Goal: Transaction & Acquisition: Purchase product/service

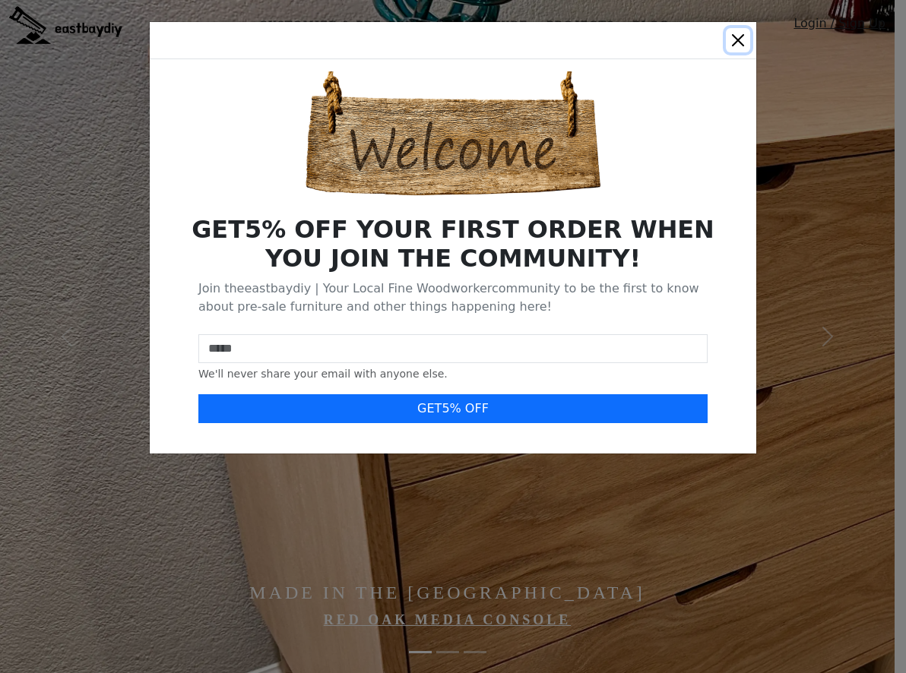
click at [729, 39] on button "Close" at bounding box center [738, 40] width 24 height 24
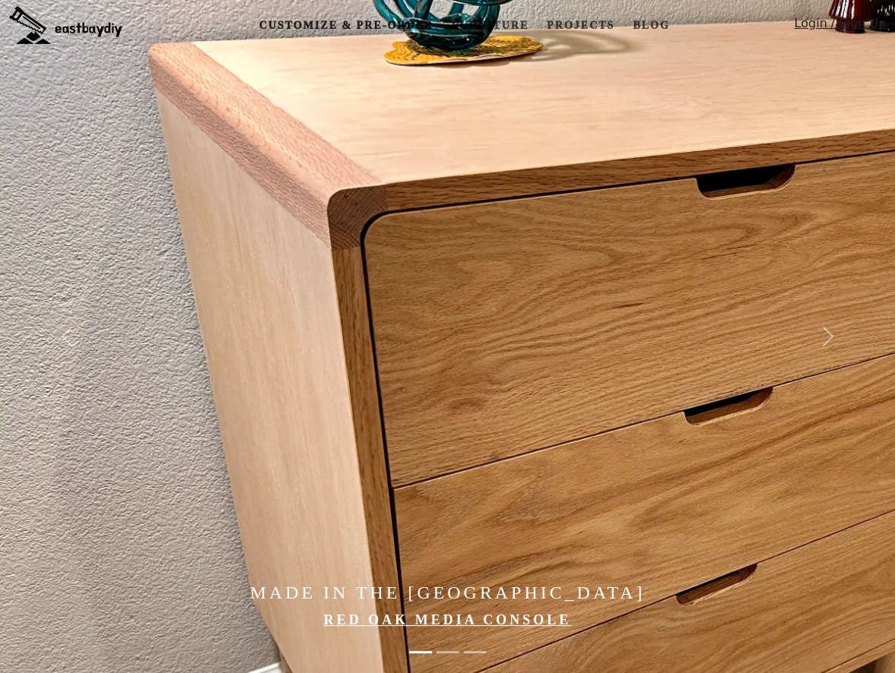
click at [372, 20] on link "Customize & Pre-order" at bounding box center [346, 25] width 186 height 28
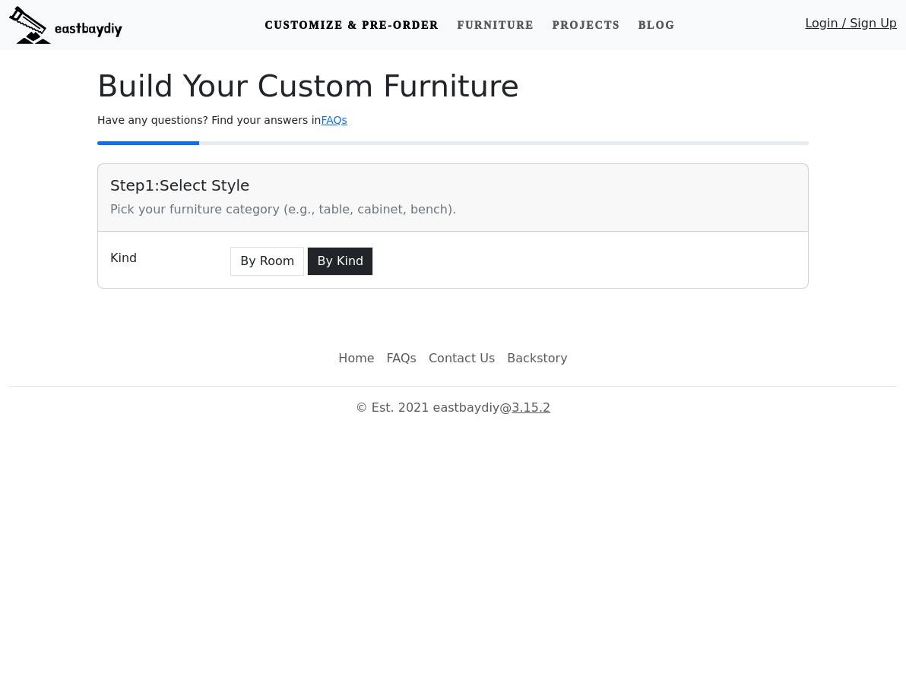
click at [329, 254] on button "By Kind" at bounding box center [340, 261] width 66 height 29
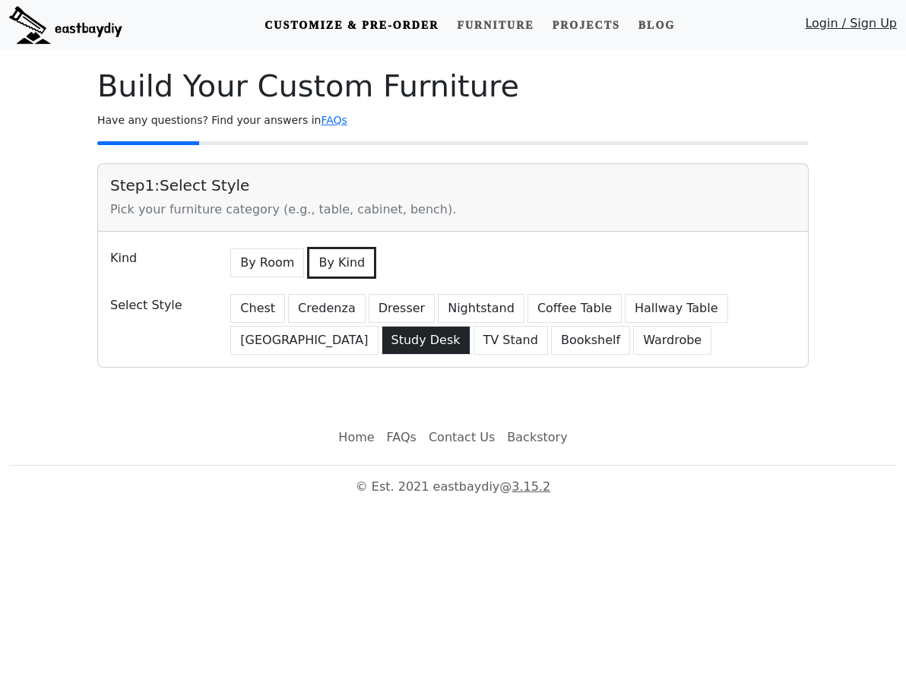
click at [382, 334] on button "Study Desk" at bounding box center [426, 340] width 89 height 29
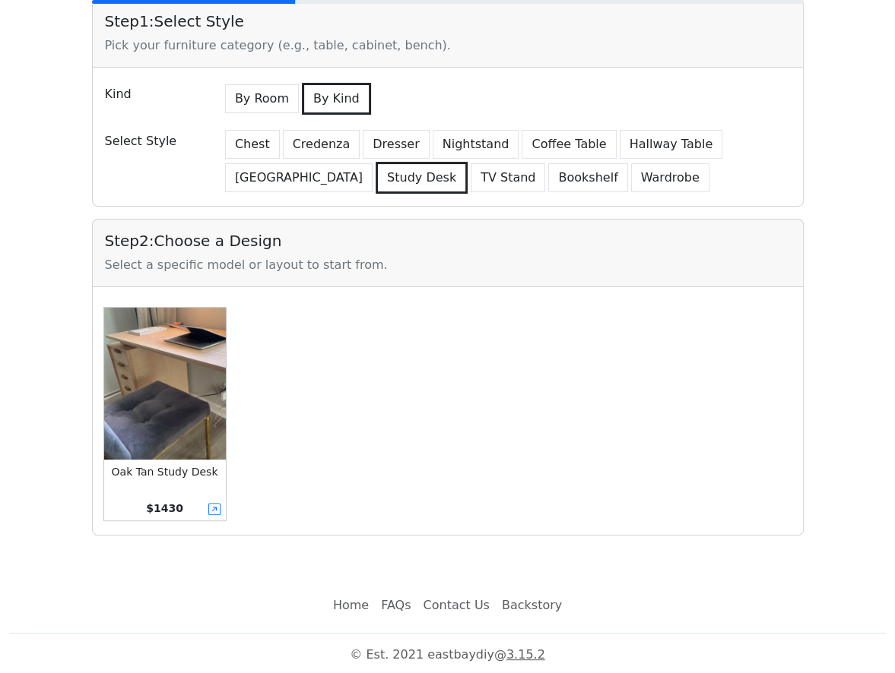
click at [213, 346] on img at bounding box center [165, 384] width 122 height 152
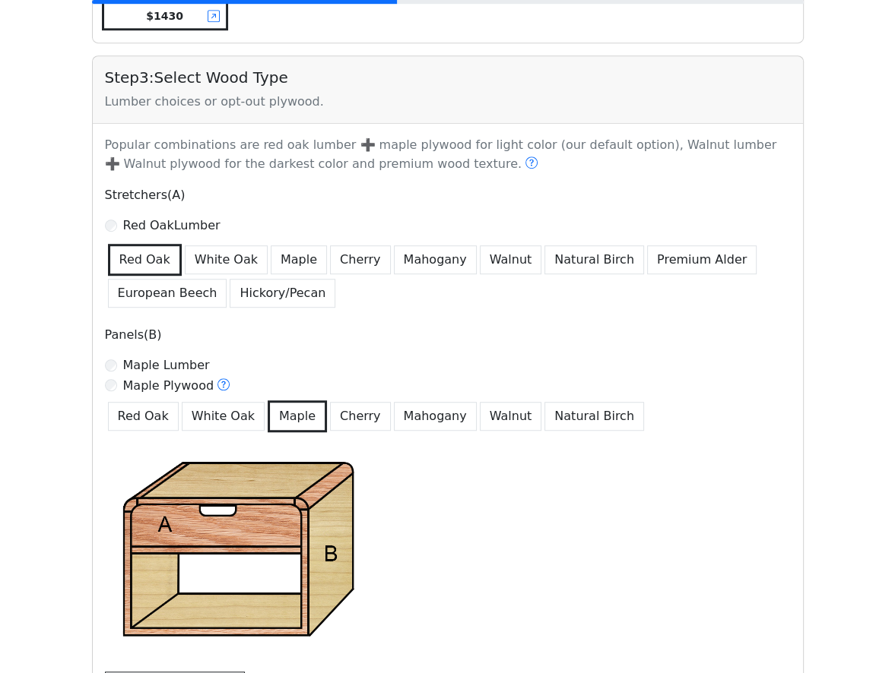
scroll to position [679, 0]
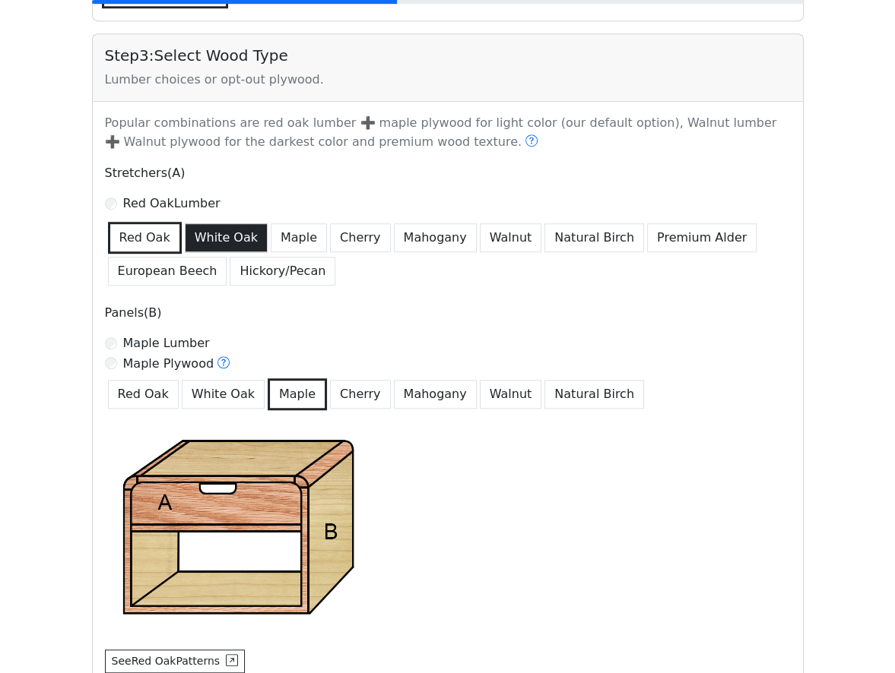
click at [231, 238] on button "White Oak" at bounding box center [226, 237] width 83 height 29
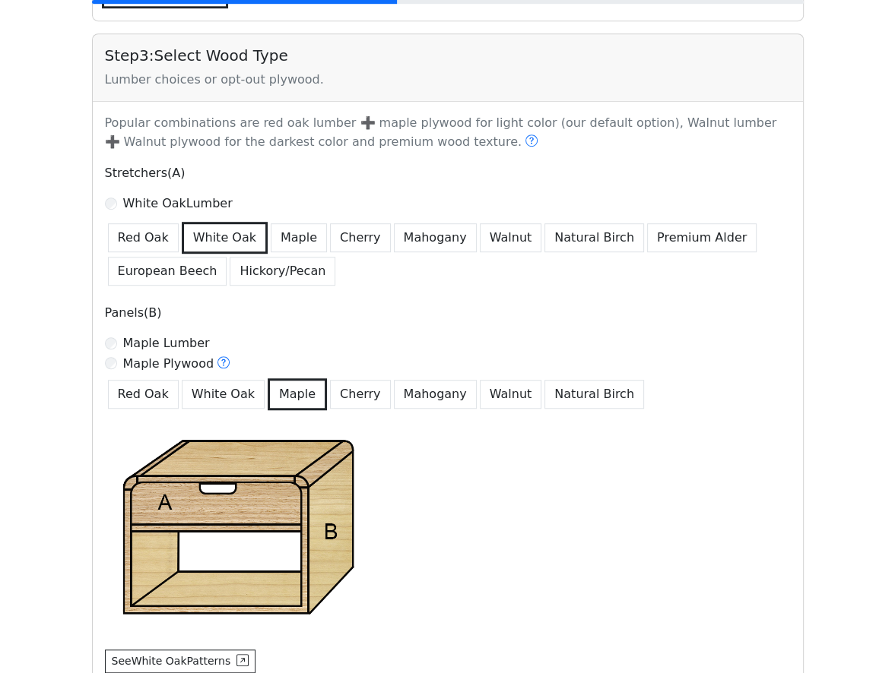
click at [236, 391] on button "White Oak" at bounding box center [223, 394] width 83 height 29
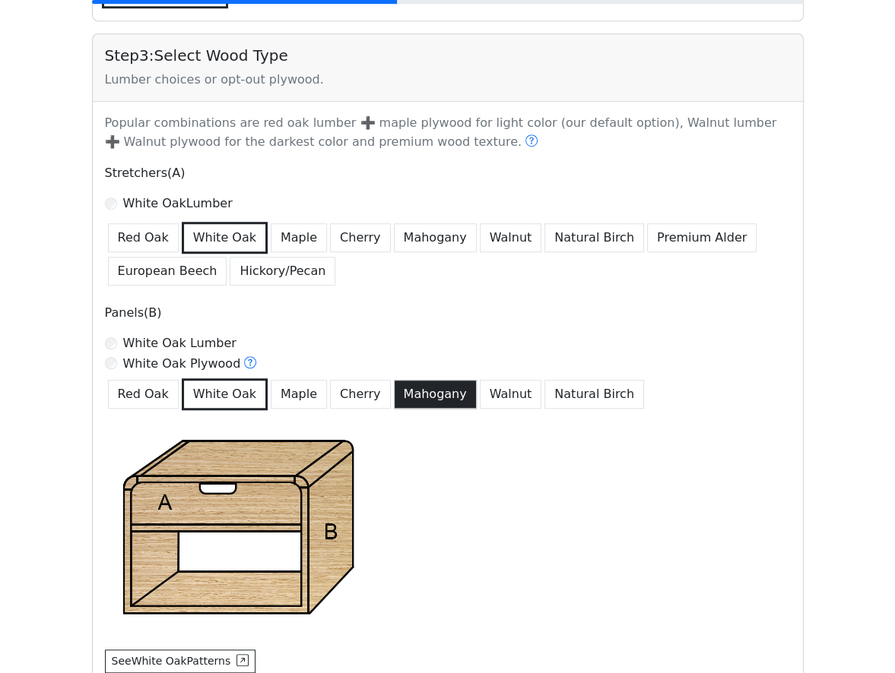
click at [394, 391] on button "Mahogany" at bounding box center [435, 394] width 83 height 29
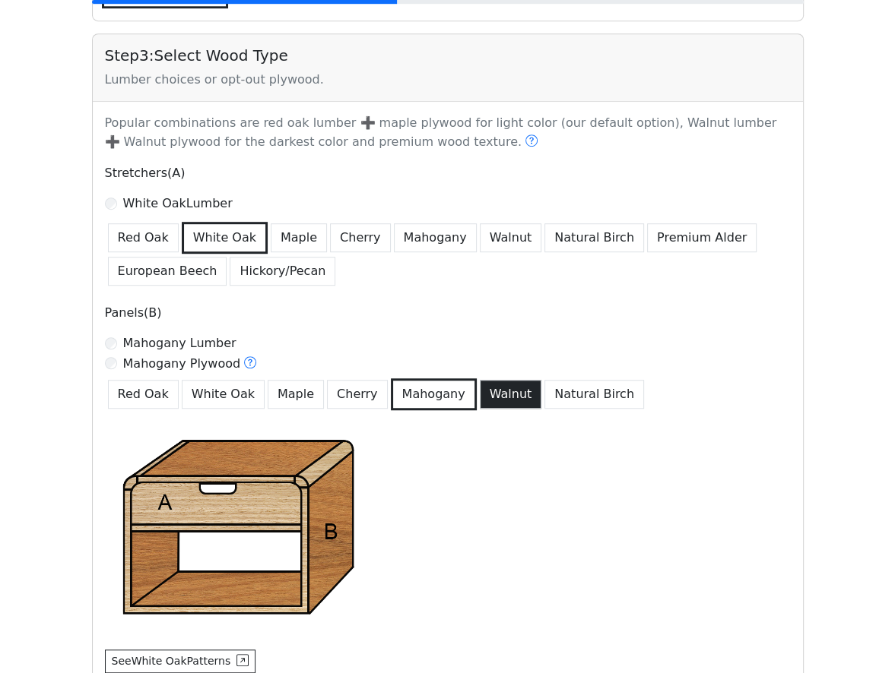
click at [501, 396] on button "Walnut" at bounding box center [511, 394] width 62 height 29
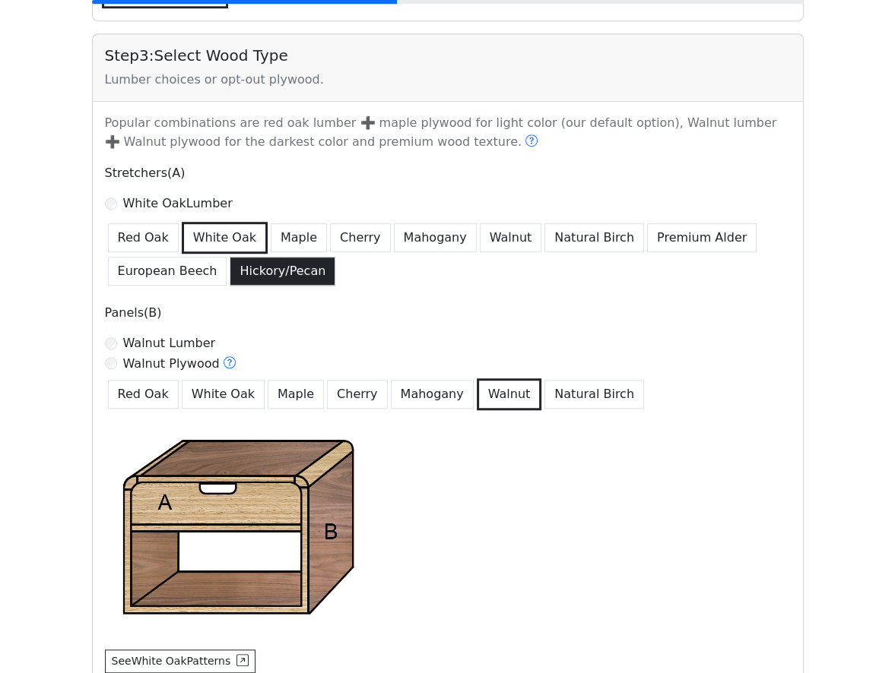
click at [293, 277] on button "Hickory/Pecan" at bounding box center [283, 271] width 106 height 29
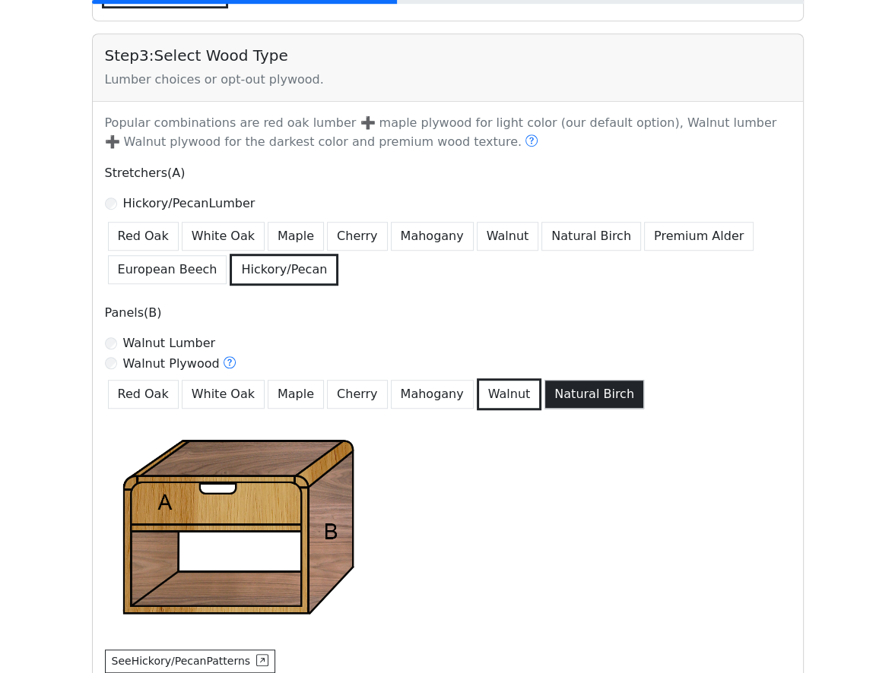
click at [544, 391] on button "Natural Birch" at bounding box center [594, 394] width 100 height 29
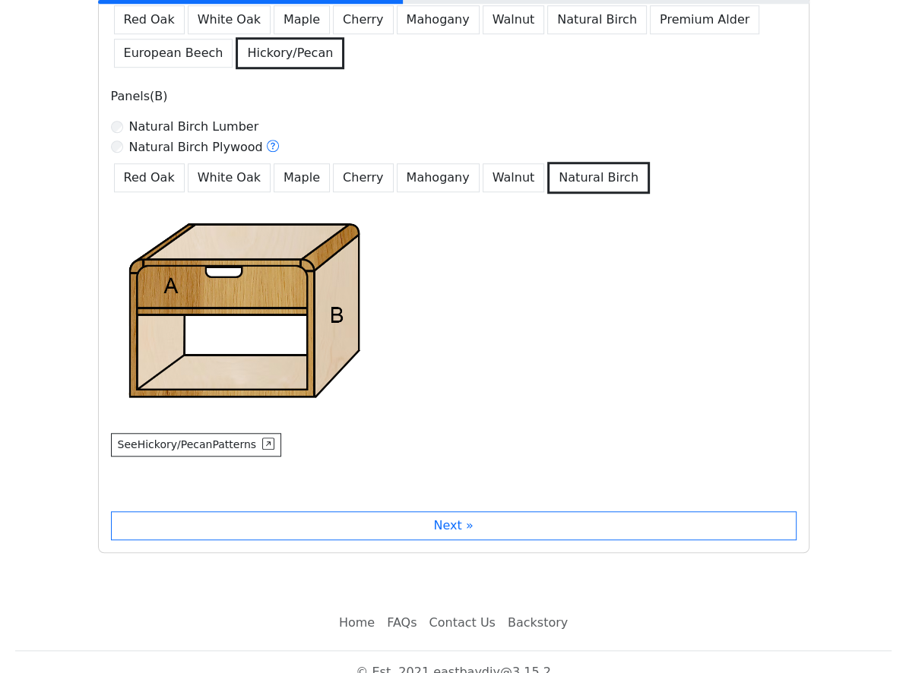
scroll to position [911, 0]
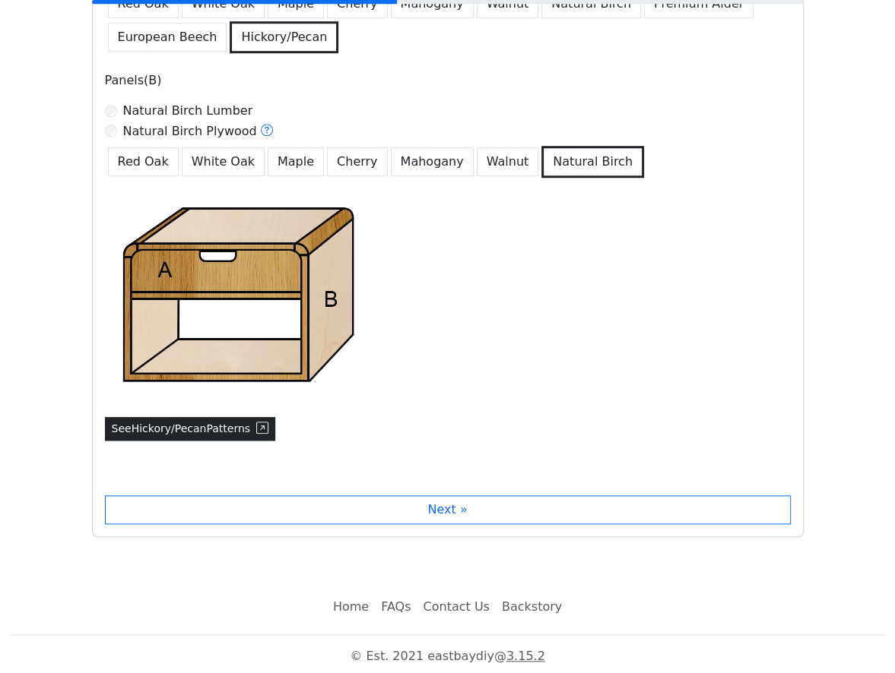
click at [261, 427] on button "See Hickory/Pecan Patterns" at bounding box center [190, 429] width 171 height 24
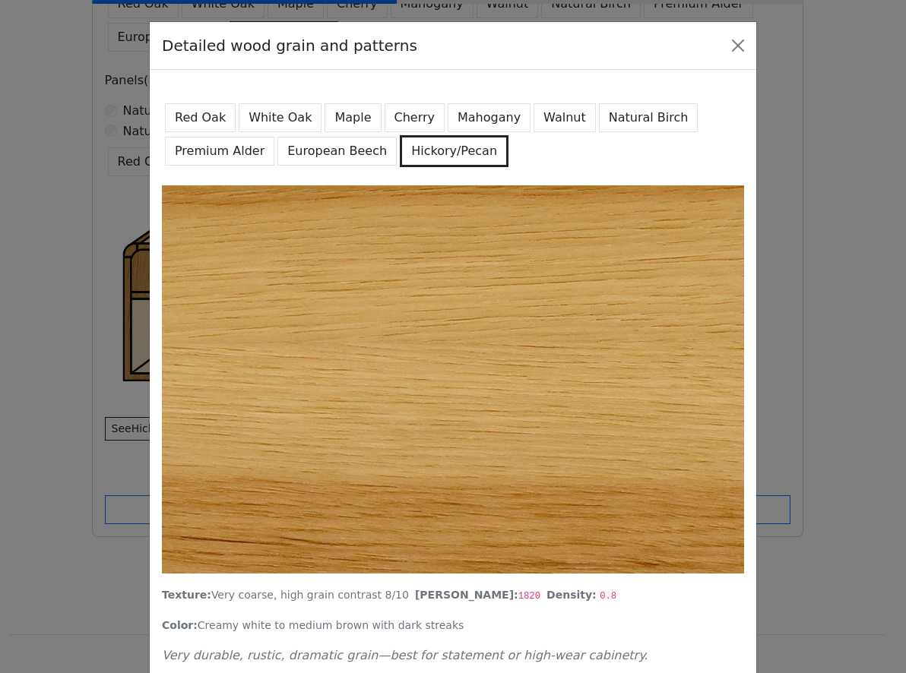
click at [275, 121] on button "White Oak" at bounding box center [280, 117] width 83 height 29
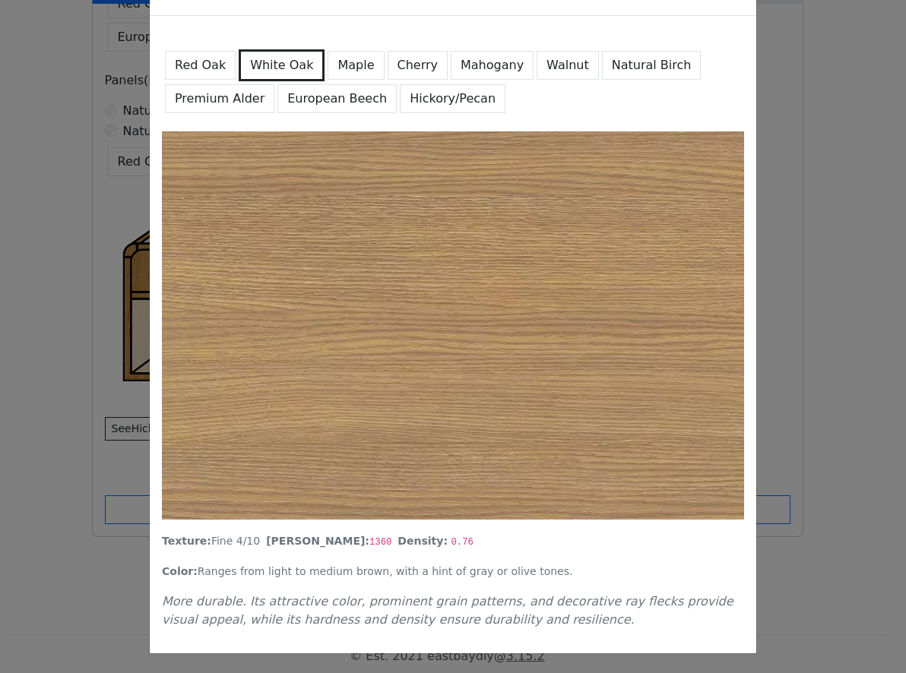
scroll to position [0, 0]
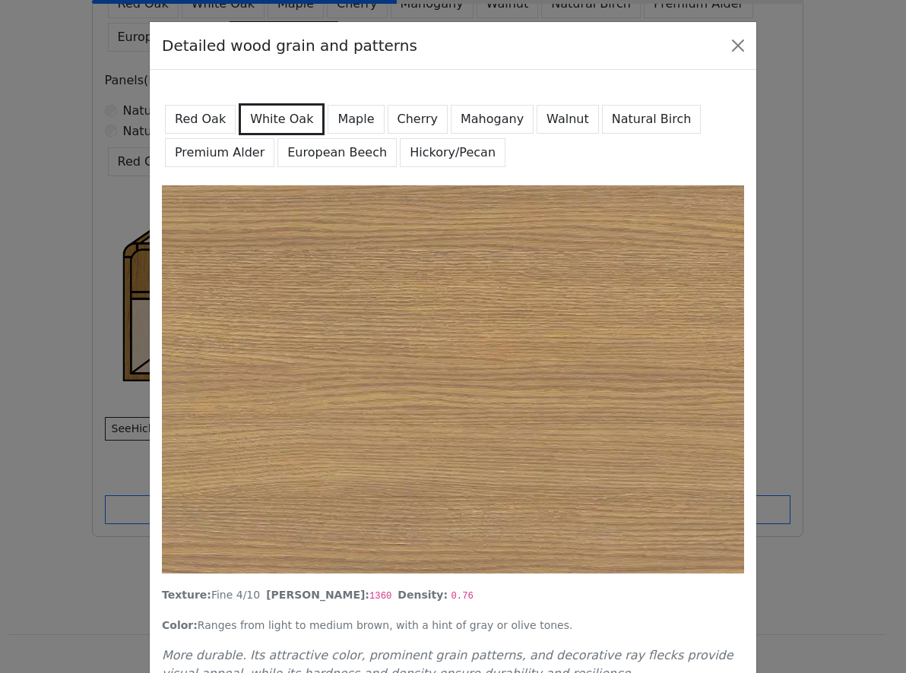
click at [537, 128] on button "Walnut" at bounding box center [568, 119] width 62 height 29
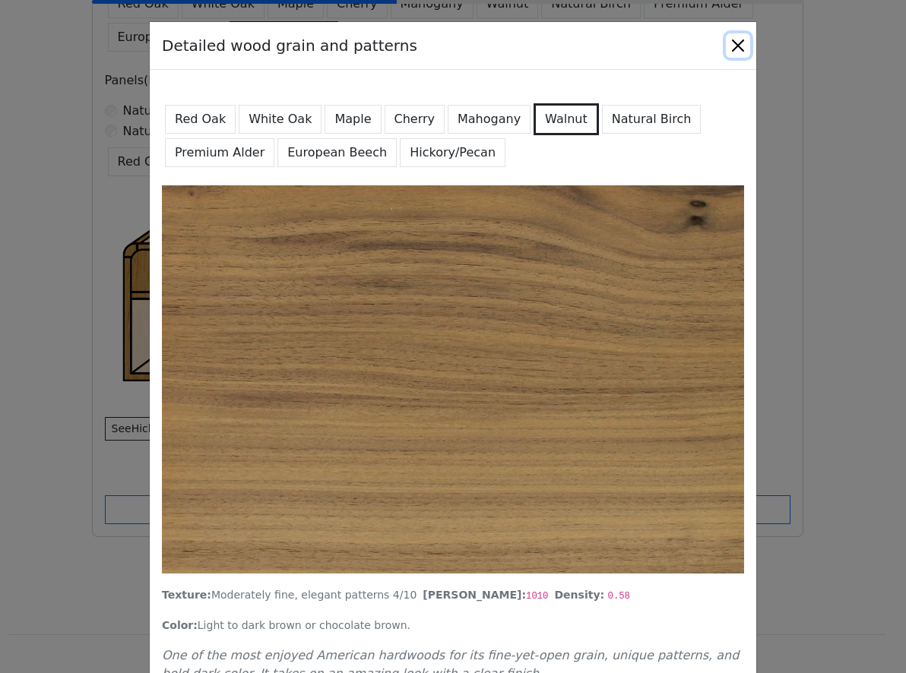
click at [729, 40] on button "Close" at bounding box center [738, 45] width 24 height 24
